Goal: Find specific page/section: Find specific page/section

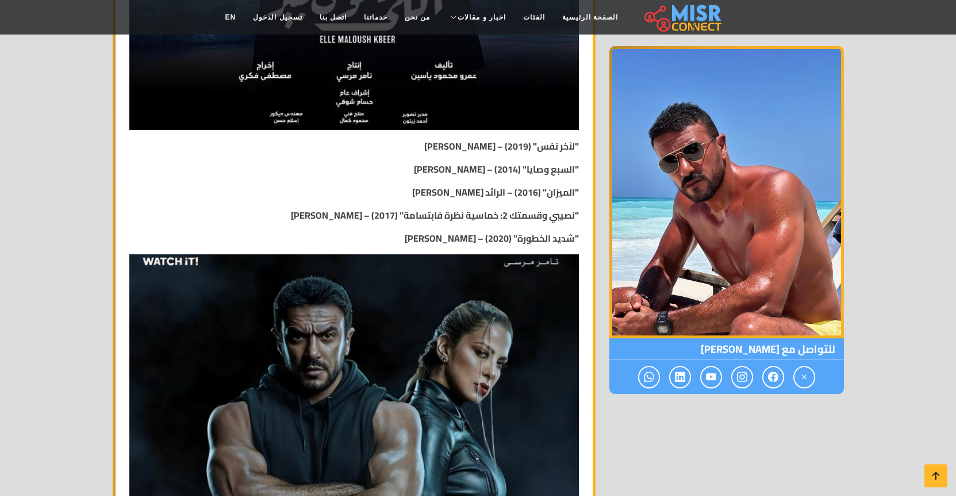
scroll to position [1610, 0]
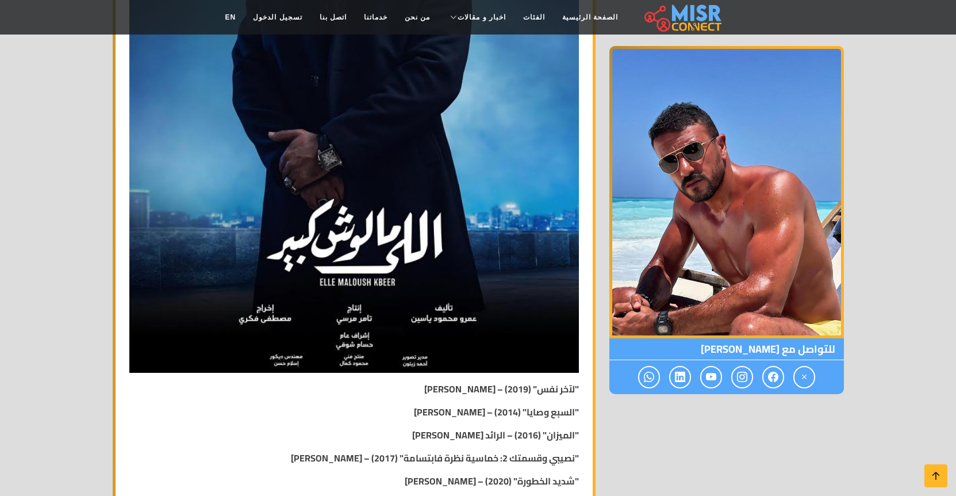
click at [534, 472] on strong ""شديد الخطورة" (2020) – [PERSON_NAME]" at bounding box center [492, 480] width 174 height 17
drag, startPoint x: 534, startPoint y: 439, endPoint x: 576, endPoint y: 432, distance: 41.9
click at [576, 474] on p ""شديد الخطورة" (2020) – [PERSON_NAME]" at bounding box center [354, 481] width 450 height 14
copy strong "شديد الخطورة"
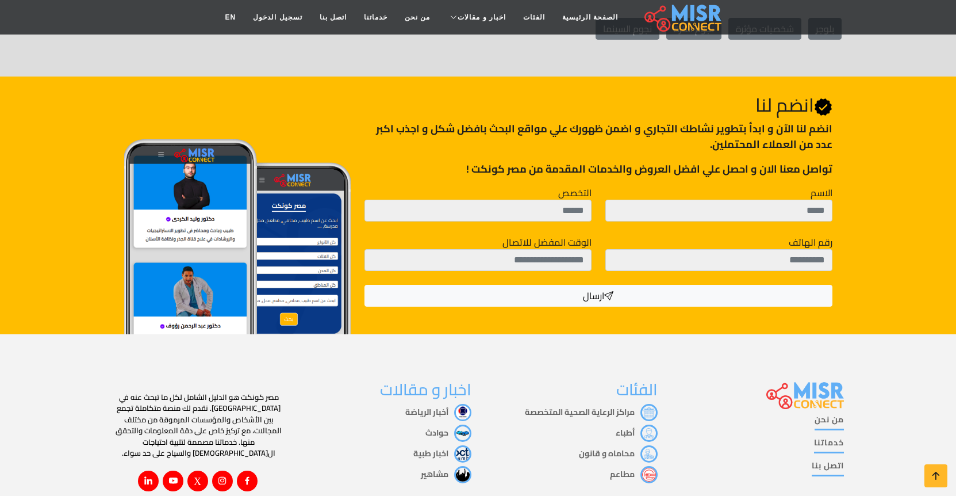
scroll to position [4961, 0]
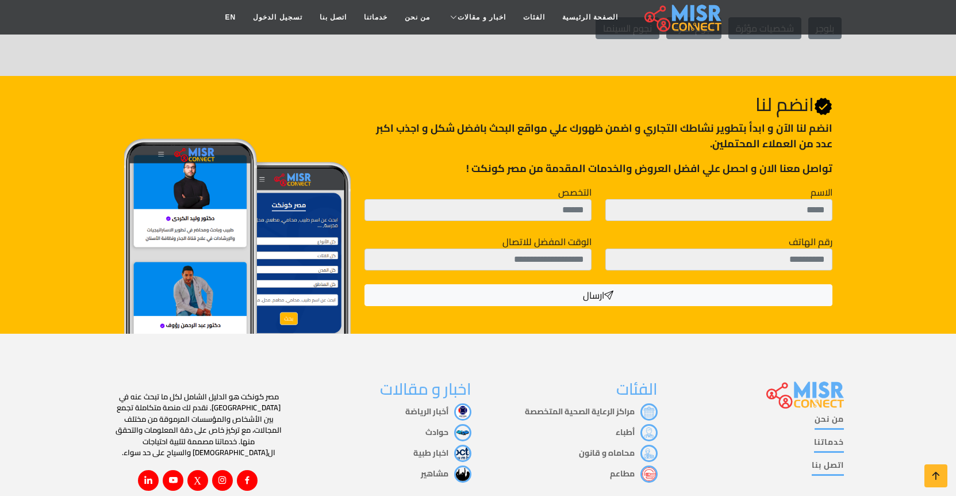
click at [461, 465] on img at bounding box center [462, 473] width 17 height 17
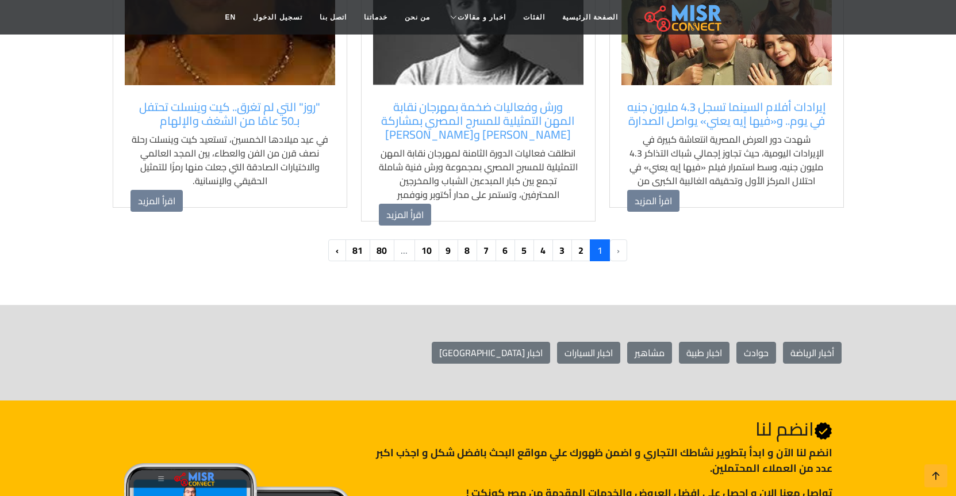
scroll to position [1033, 0]
